Goal: Communication & Community: Answer question/provide support

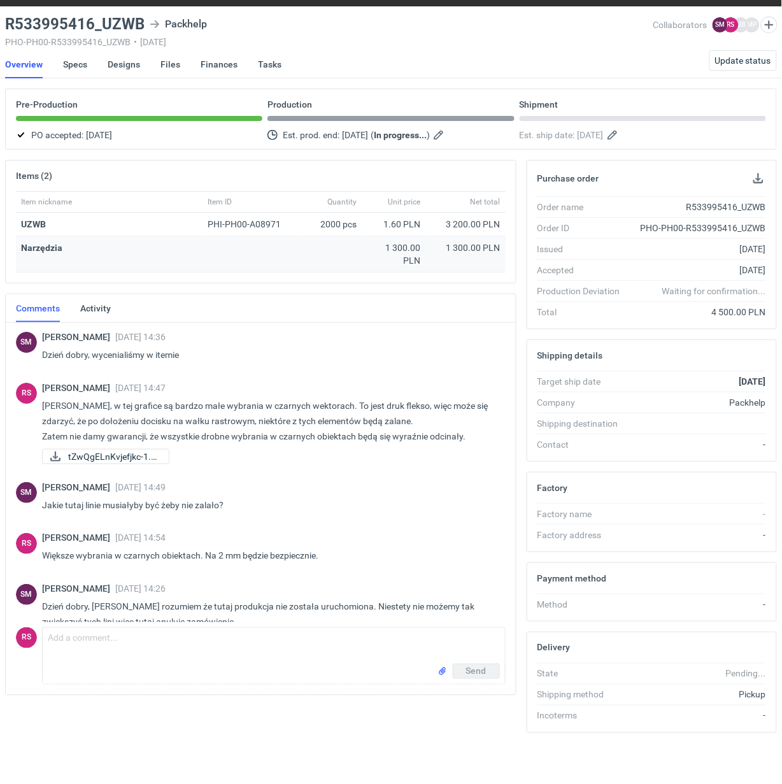
scroll to position [185, 0]
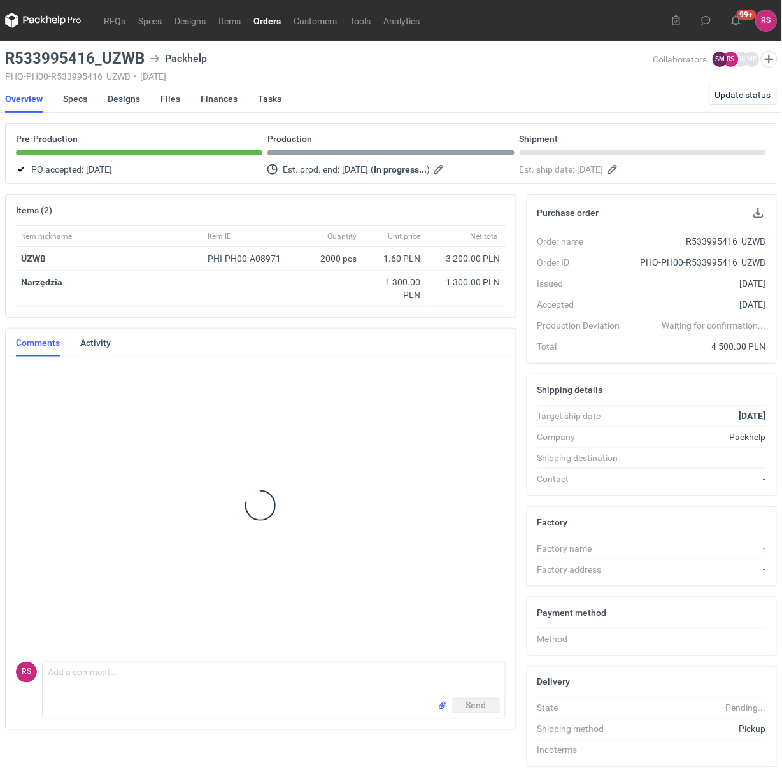
scroll to position [185, 0]
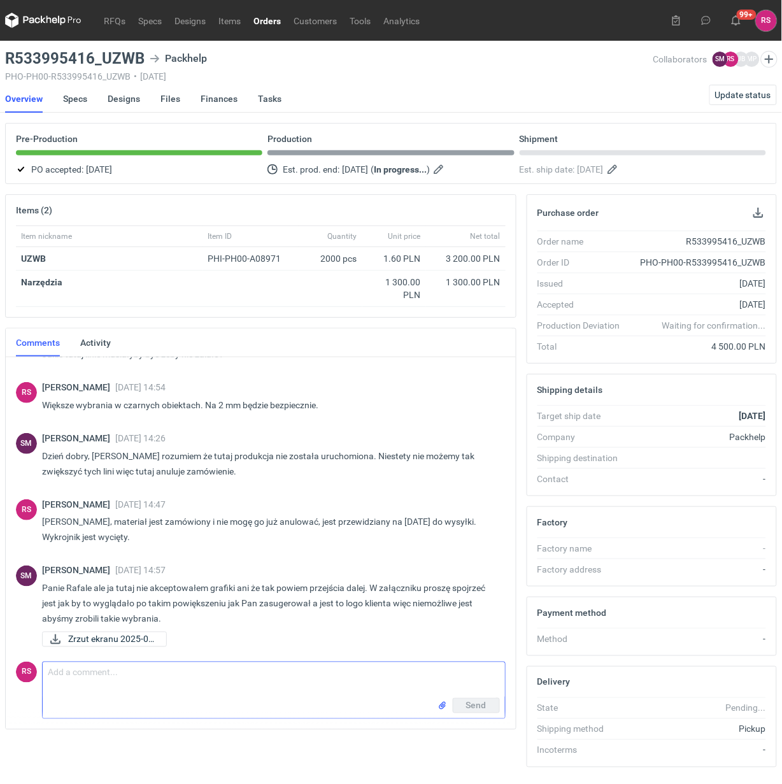
click at [178, 679] on textarea "Comment message" at bounding box center [274, 680] width 462 height 36
click at [448, 674] on textarea "[PERSON_NAME], [DATE] nasz Grafik przygotuje plik do akceptacji, w którym zosta…" at bounding box center [274, 680] width 462 height 36
click at [484, 674] on textarea "[PERSON_NAME], [DATE] nasz Grafik przygotuje plik do akceptacji, w którym zosta…" at bounding box center [274, 680] width 462 height 36
click at [127, 688] on textarea "[PERSON_NAME], [DATE] nasz Grafik przygotuje plik do akceptacji, w którym zosta…" at bounding box center [274, 680] width 462 height 36
type textarea "[PERSON_NAME], [DATE] nasz Grafik przygotuje plik do akceptacji, w którym zosta…"
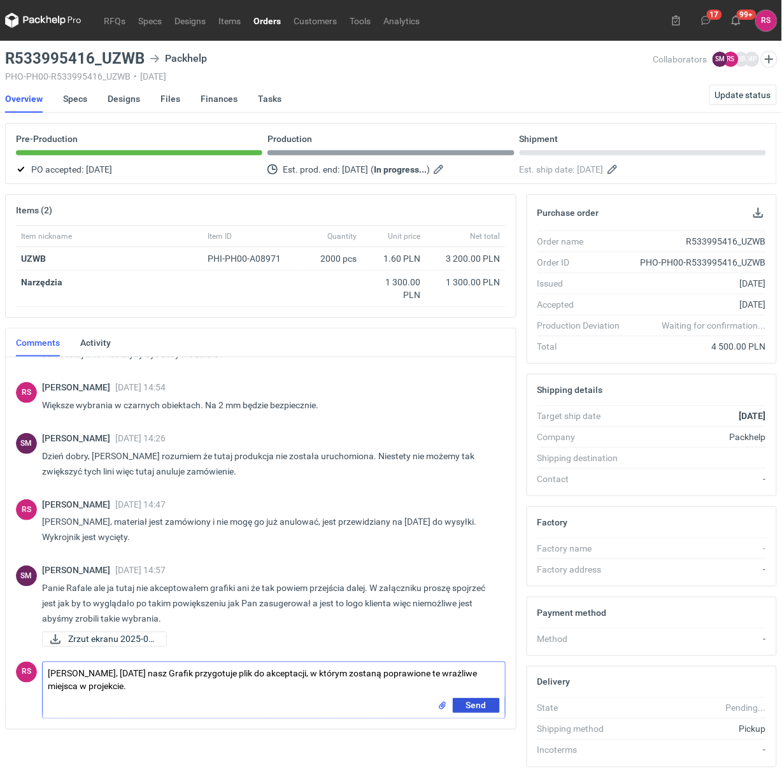
click at [478, 705] on span "Send" at bounding box center [476, 705] width 20 height 9
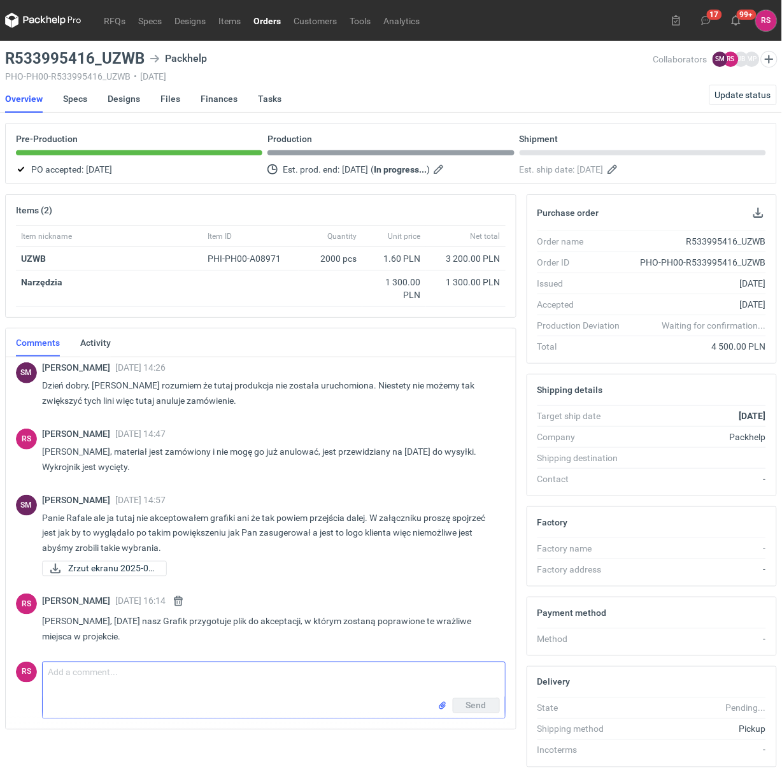
scroll to position [251, 0]
